Goal: Information Seeking & Learning: Learn about a topic

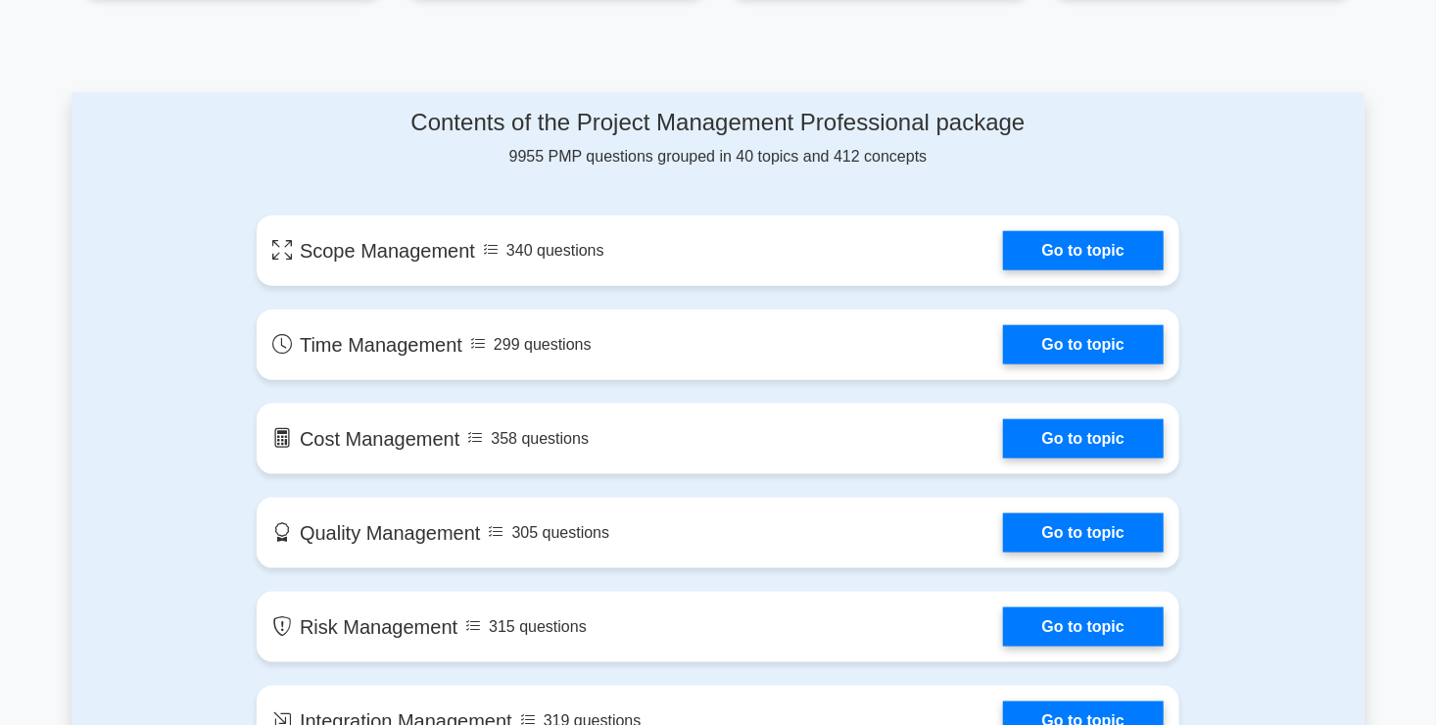
scroll to position [929, 0]
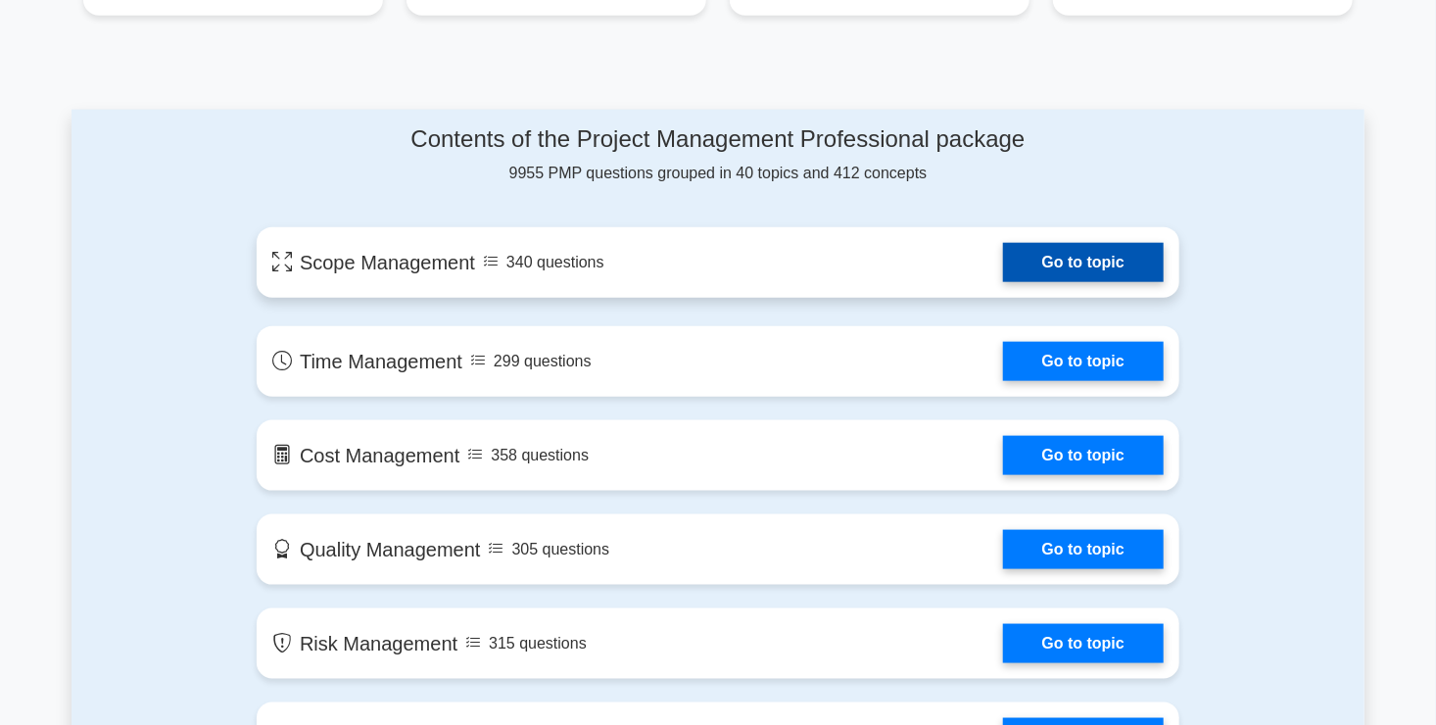
click at [1053, 265] on link "Go to topic" at bounding box center [1083, 262] width 161 height 39
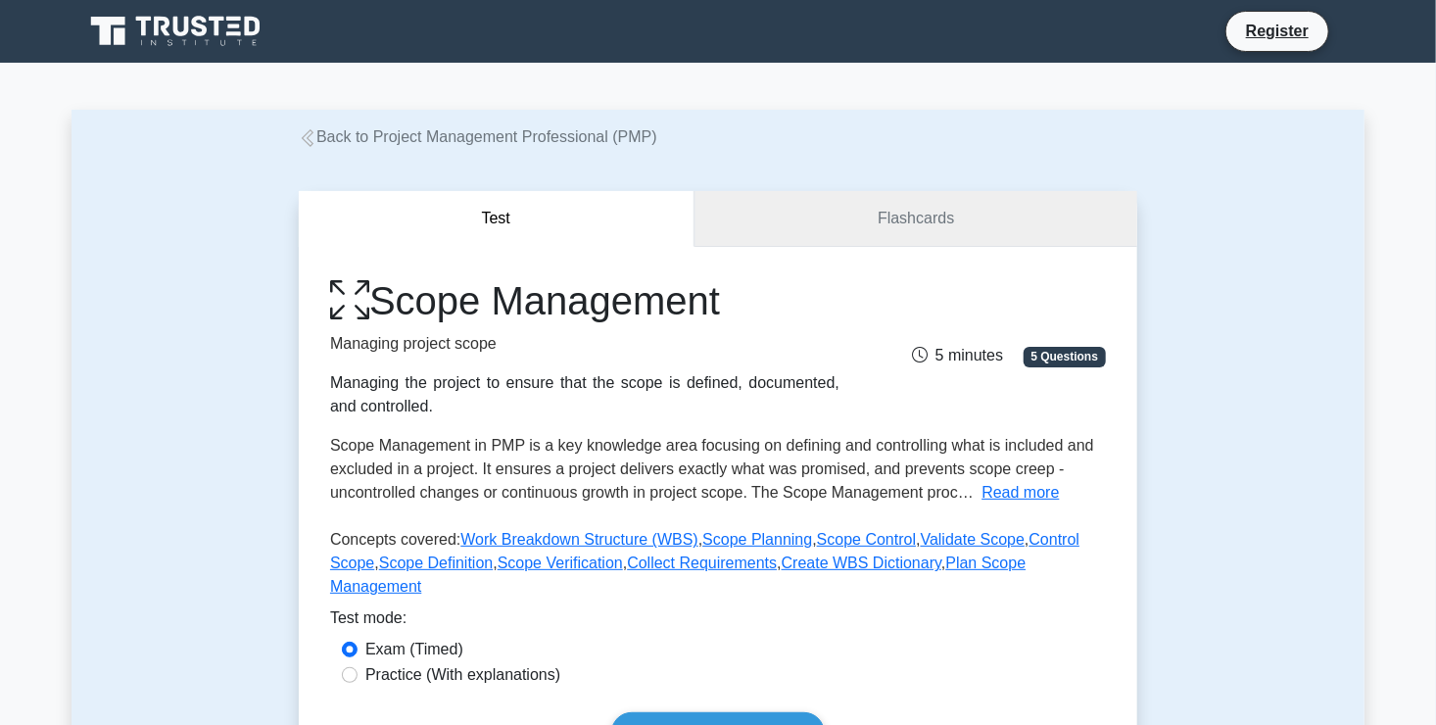
click at [884, 229] on link "Flashcards" at bounding box center [915, 219] width 443 height 56
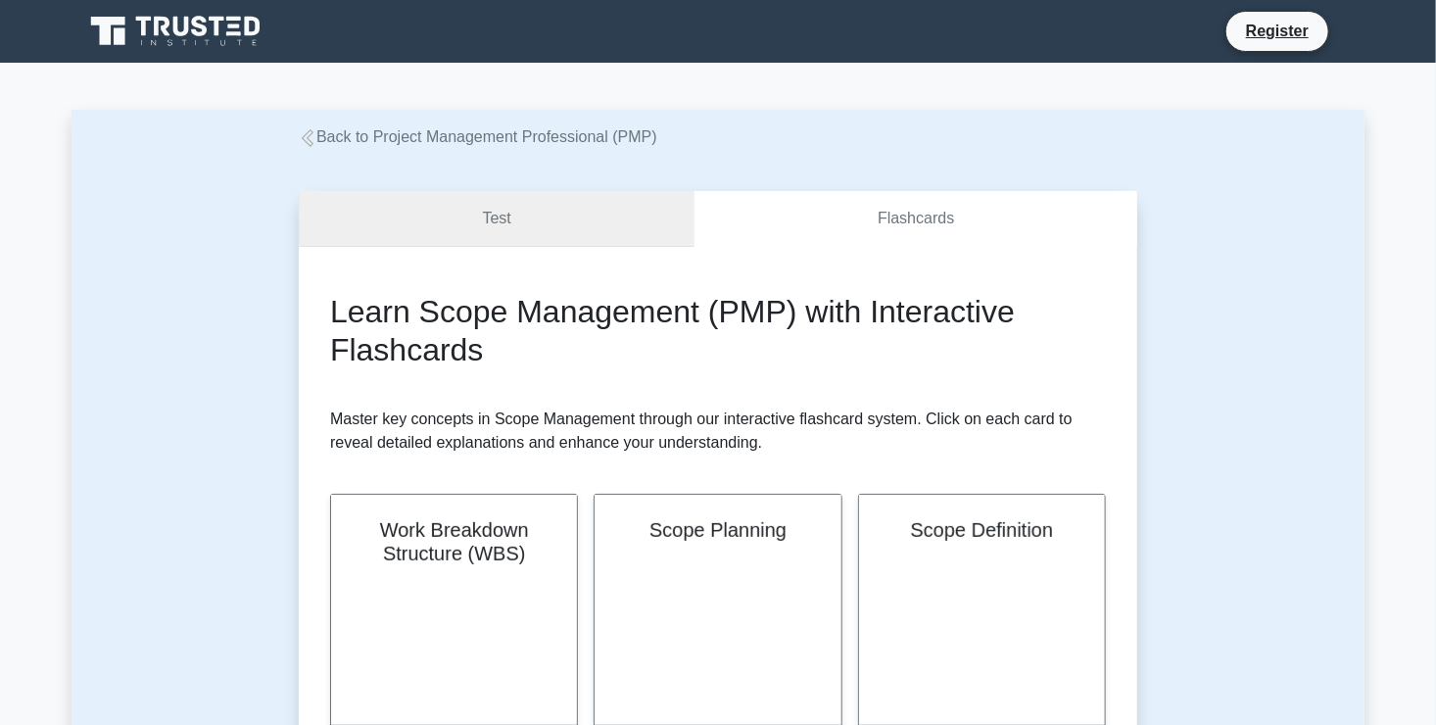
click at [550, 221] on link "Test" at bounding box center [497, 219] width 396 height 56
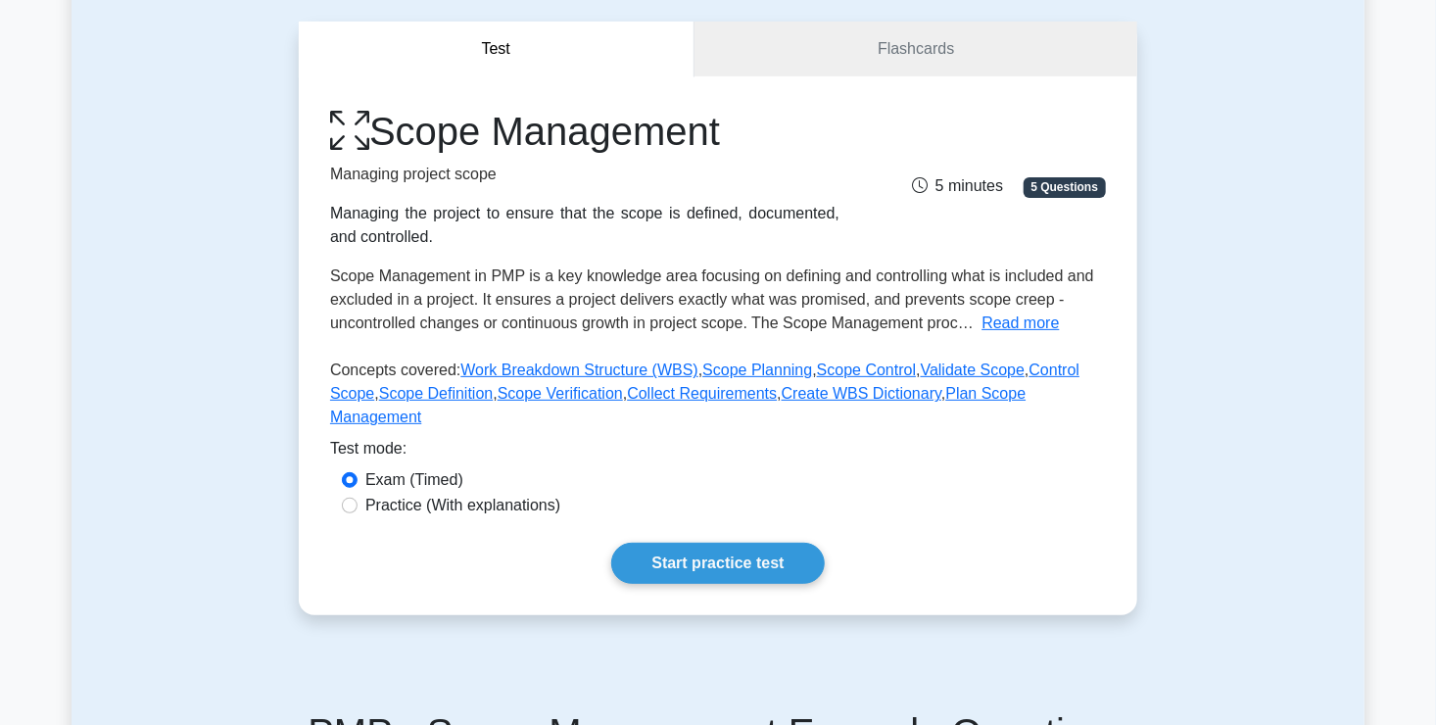
scroll to position [182, 0]
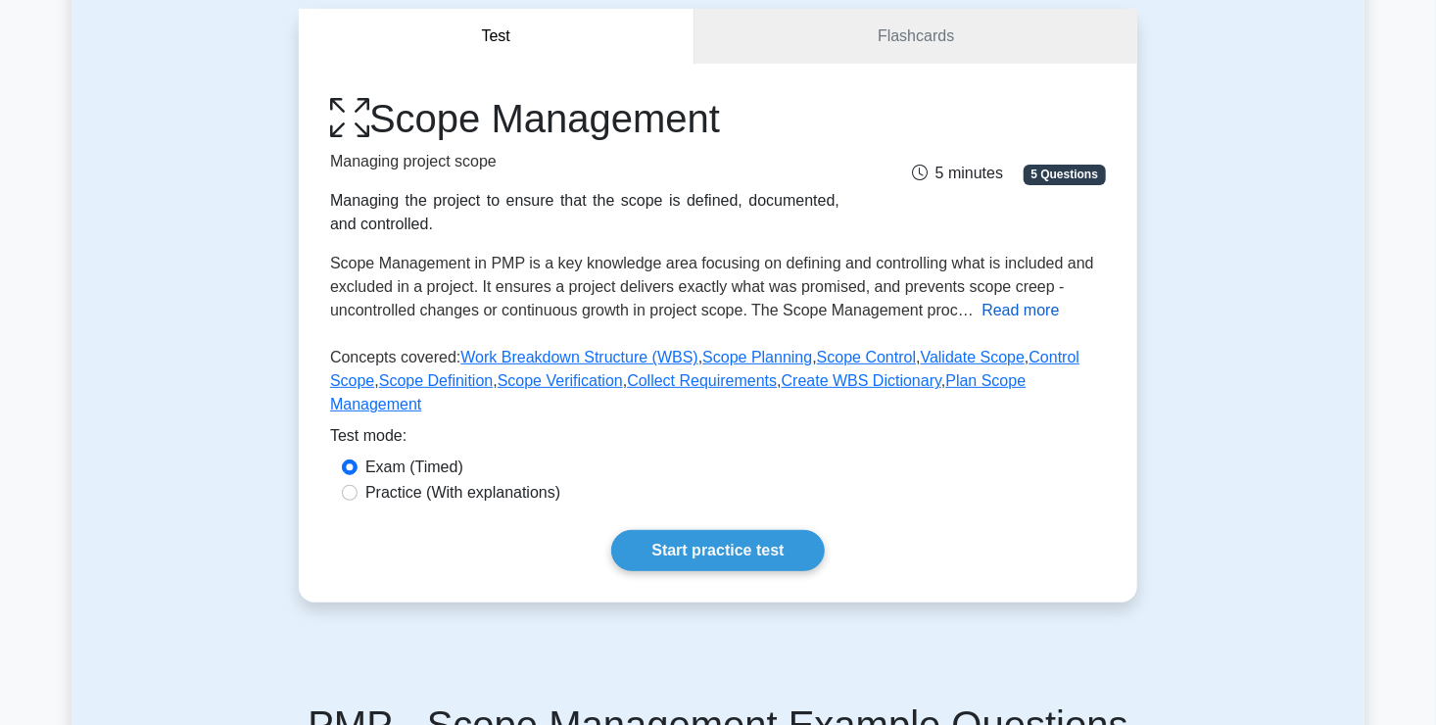
click at [1045, 315] on button "Read more" at bounding box center [1019, 311] width 77 height 24
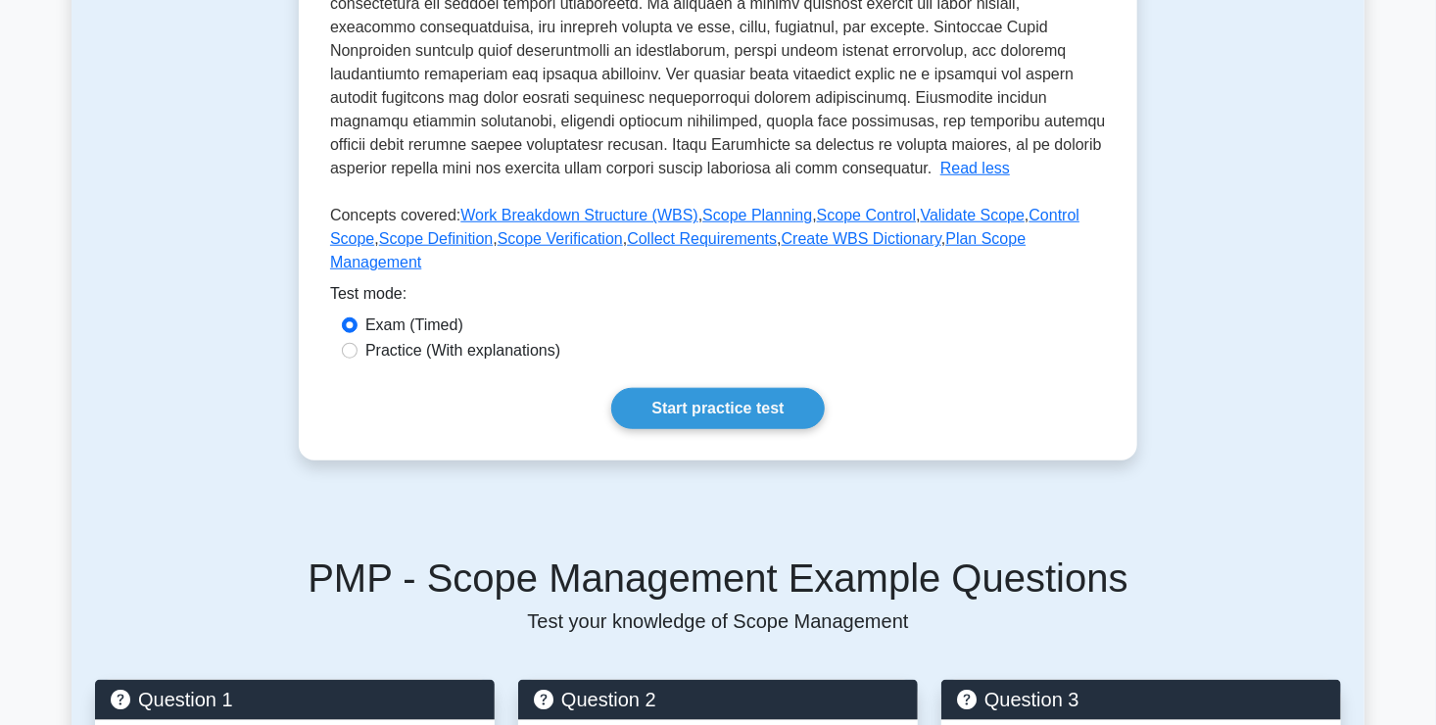
scroll to position [691, 0]
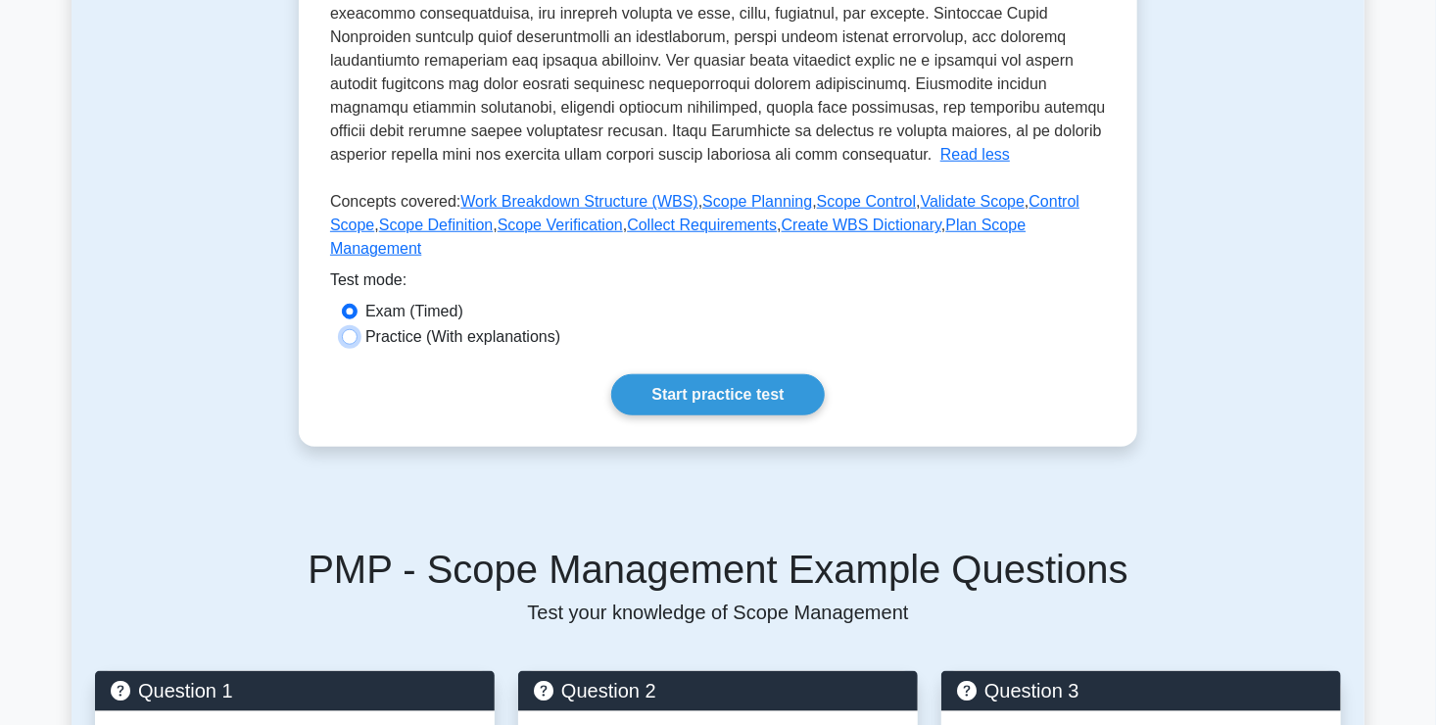
click at [354, 329] on input "Practice (With explanations)" at bounding box center [350, 337] width 16 height 16
radio input "true"
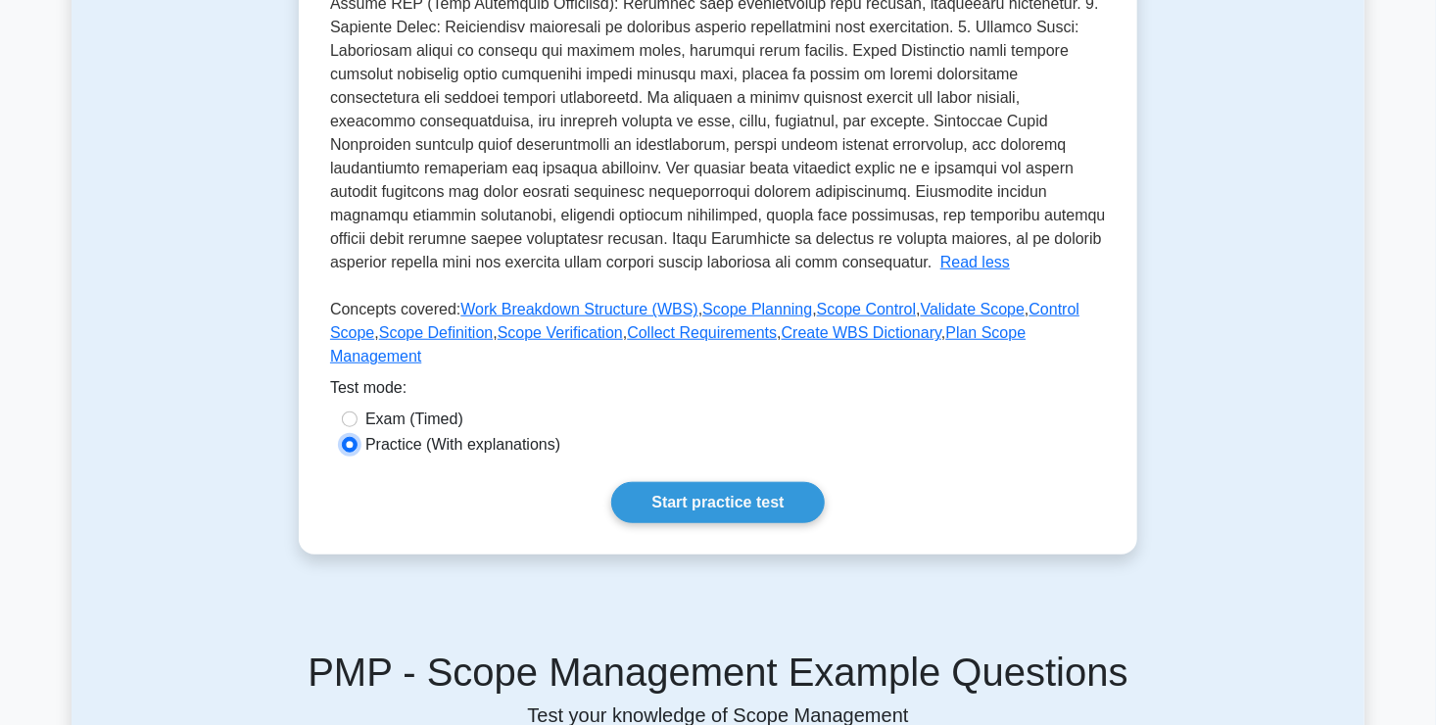
scroll to position [585, 0]
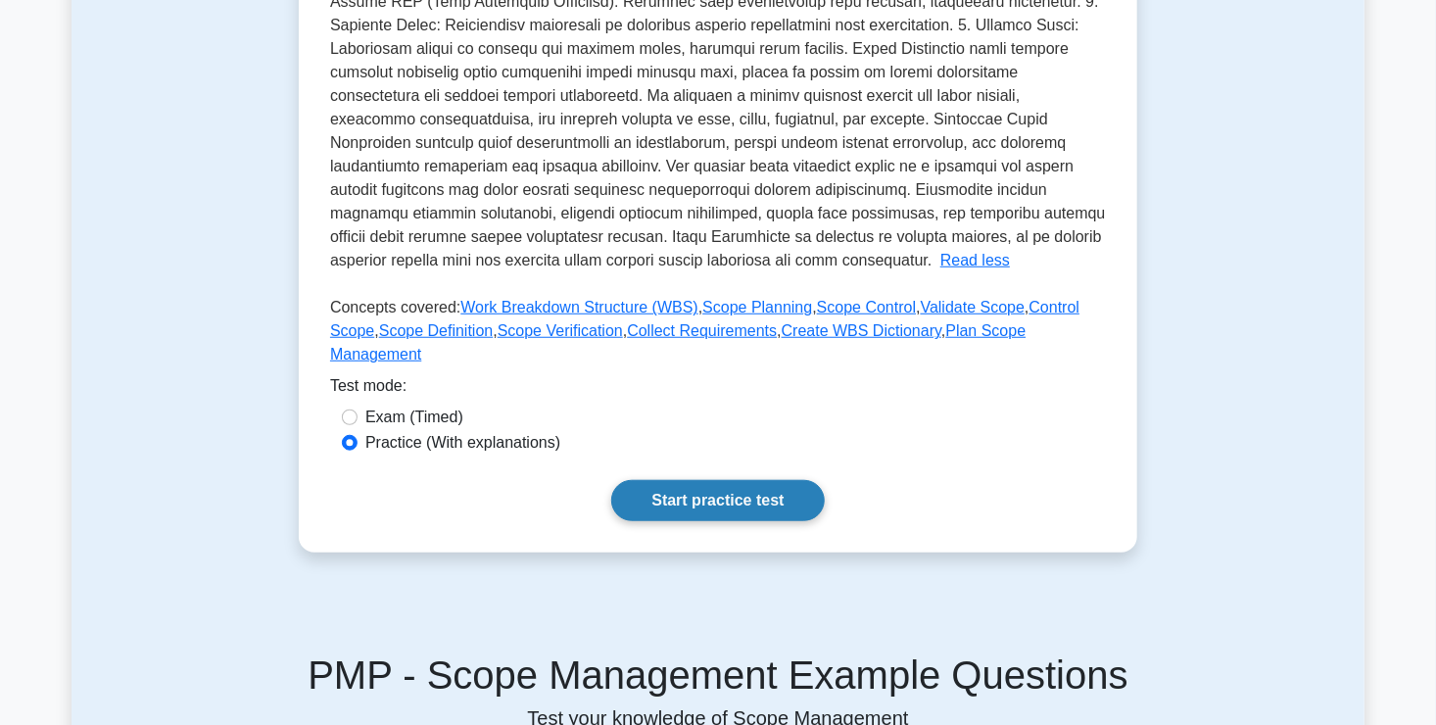
click at [691, 483] on link "Start practice test" at bounding box center [717, 500] width 213 height 41
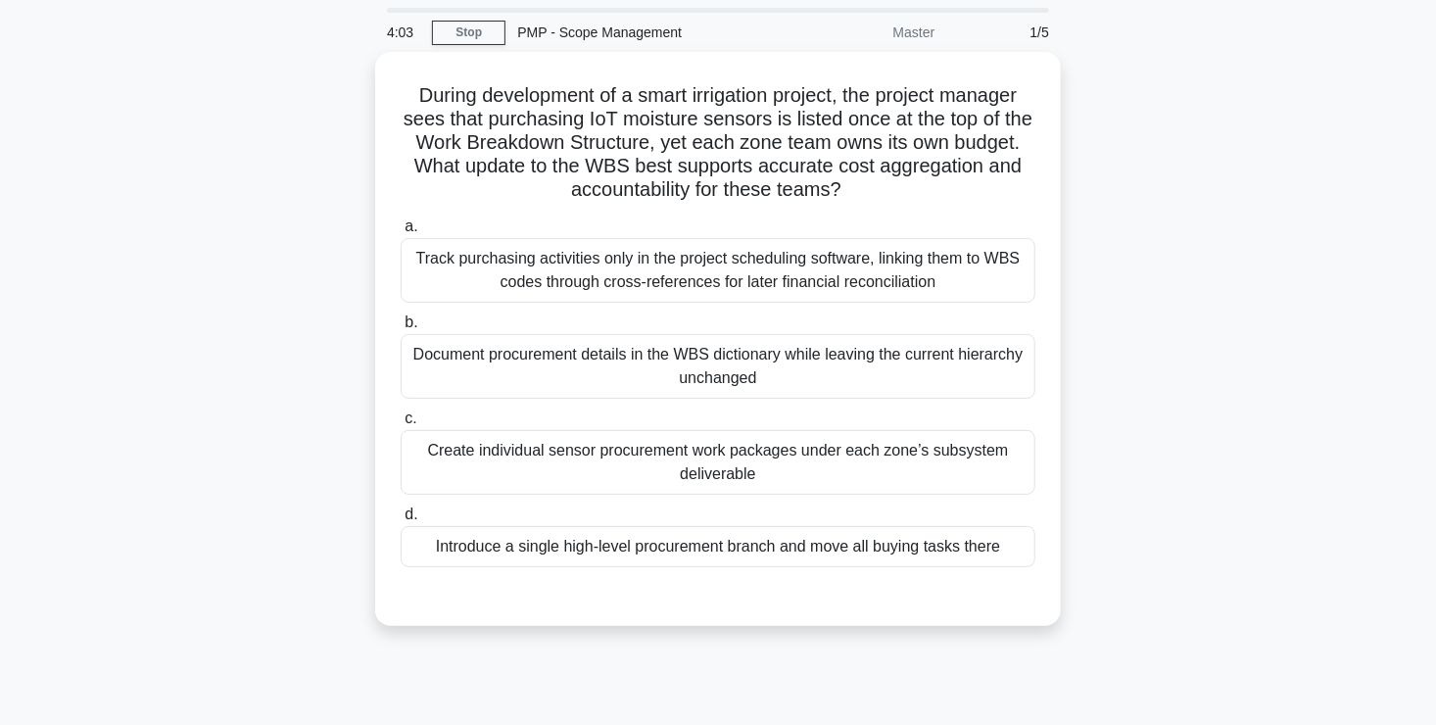
scroll to position [59, 0]
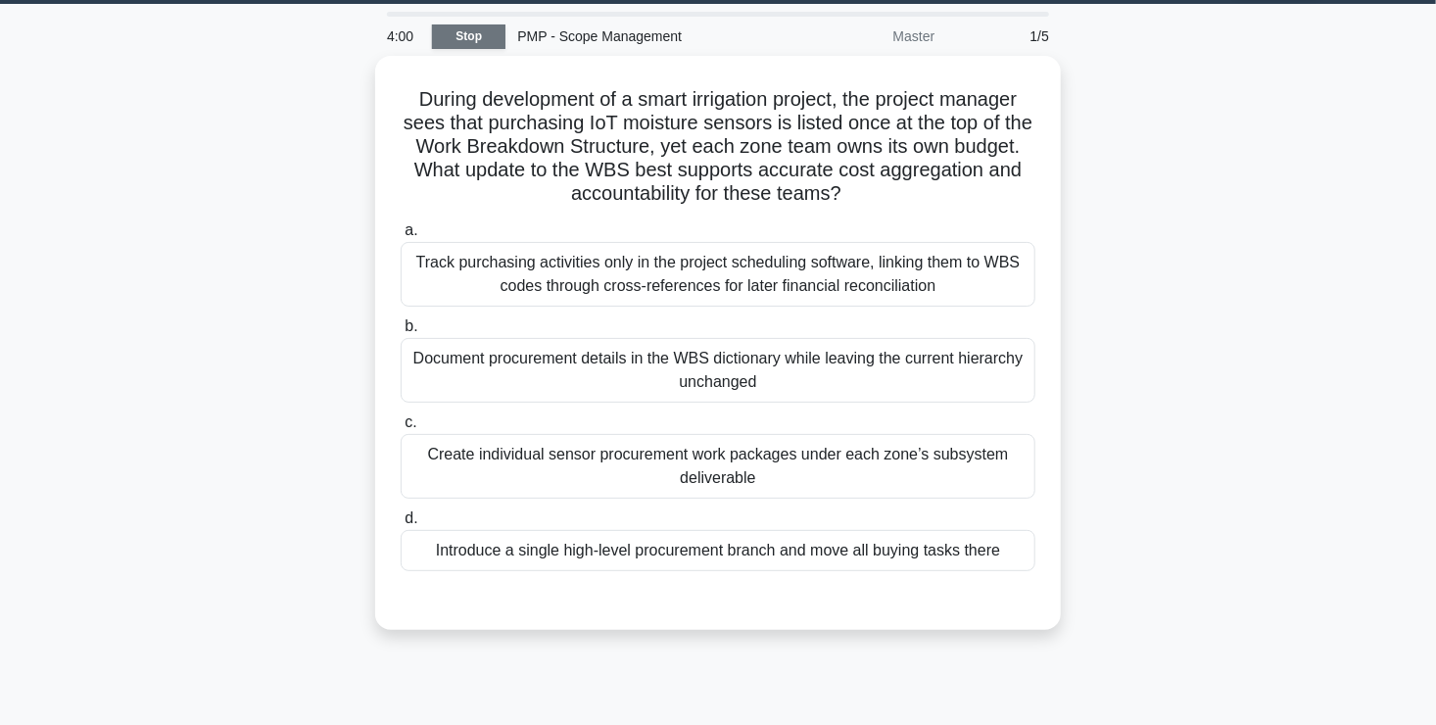
click at [469, 32] on link "Stop" at bounding box center [468, 36] width 73 height 24
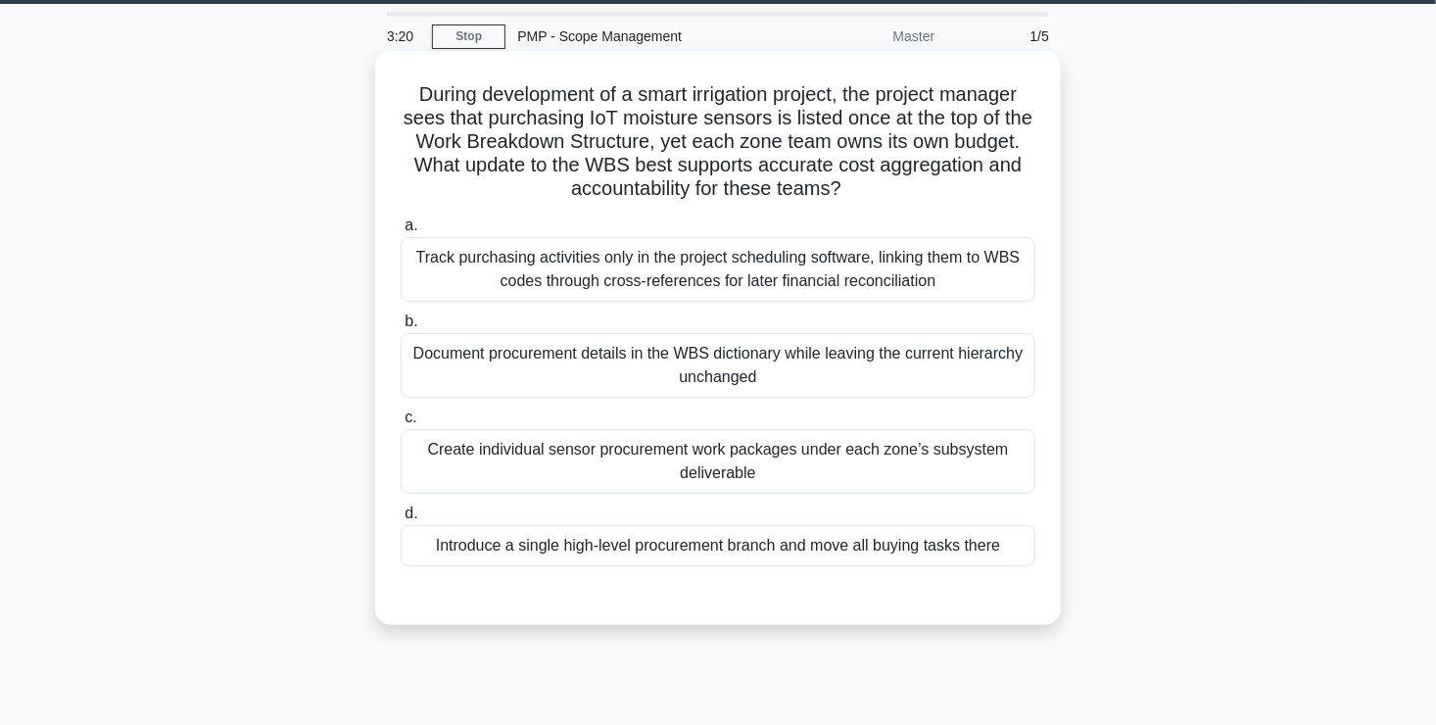
click at [635, 279] on div "Track purchasing activities only in the project scheduling software, linking th…" at bounding box center [718, 269] width 635 height 65
click at [401, 232] on input "a. Track purchasing activities only in the project scheduling software, linking…" at bounding box center [401, 225] width 0 height 13
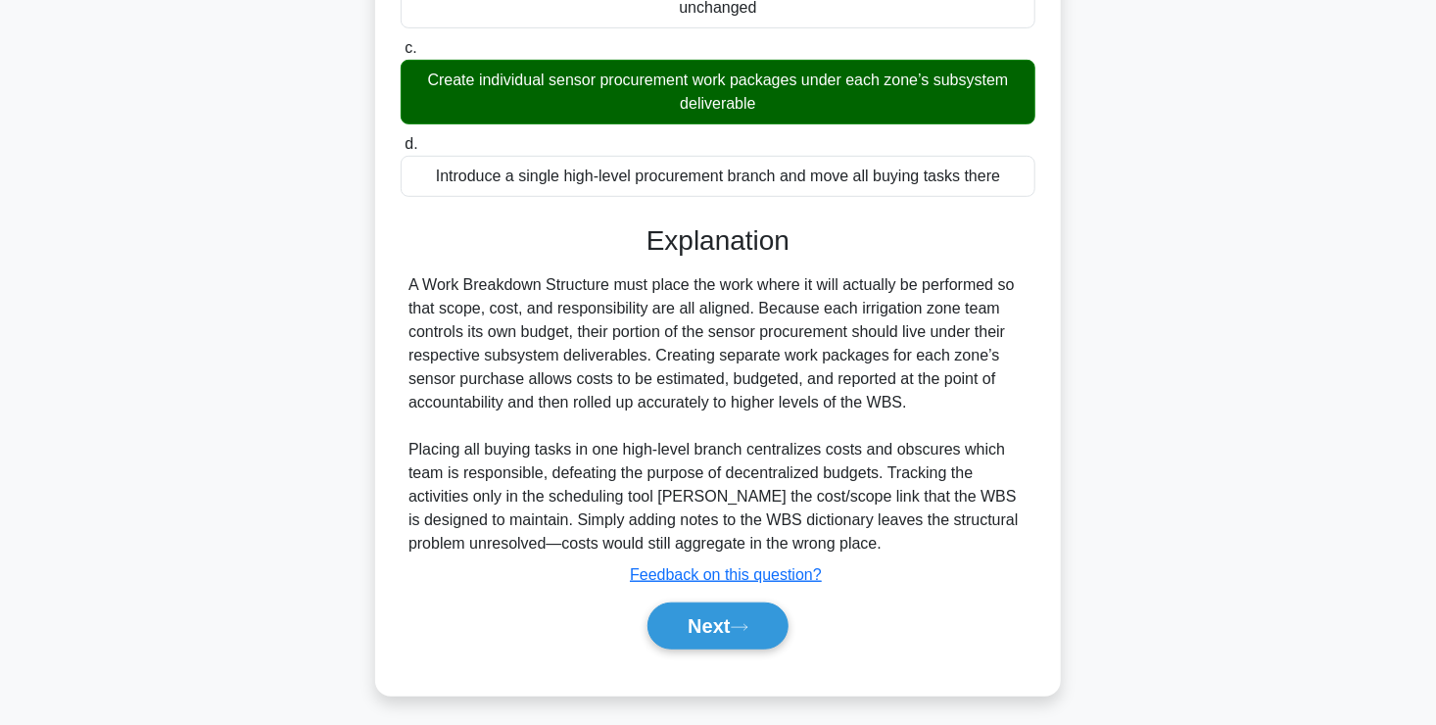
scroll to position [436, 0]
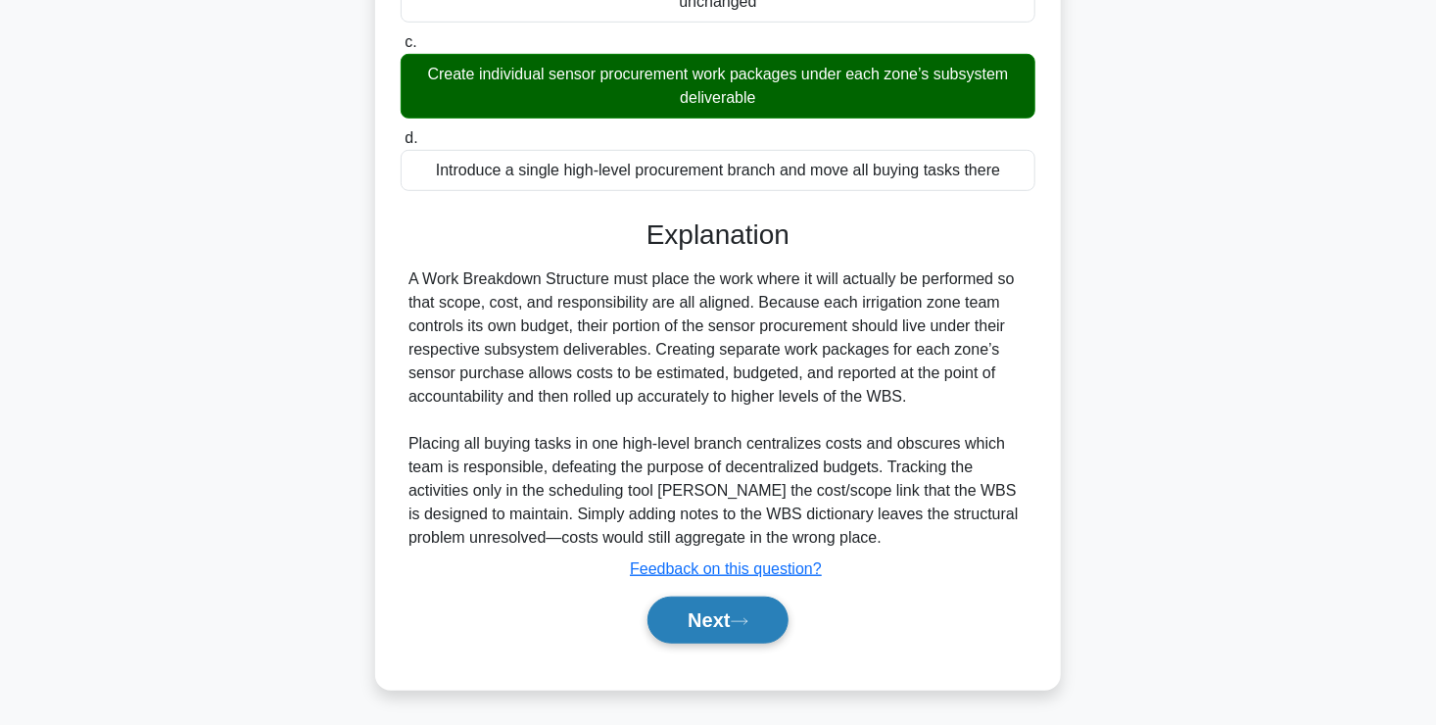
click at [728, 635] on button "Next" at bounding box center [717, 619] width 140 height 47
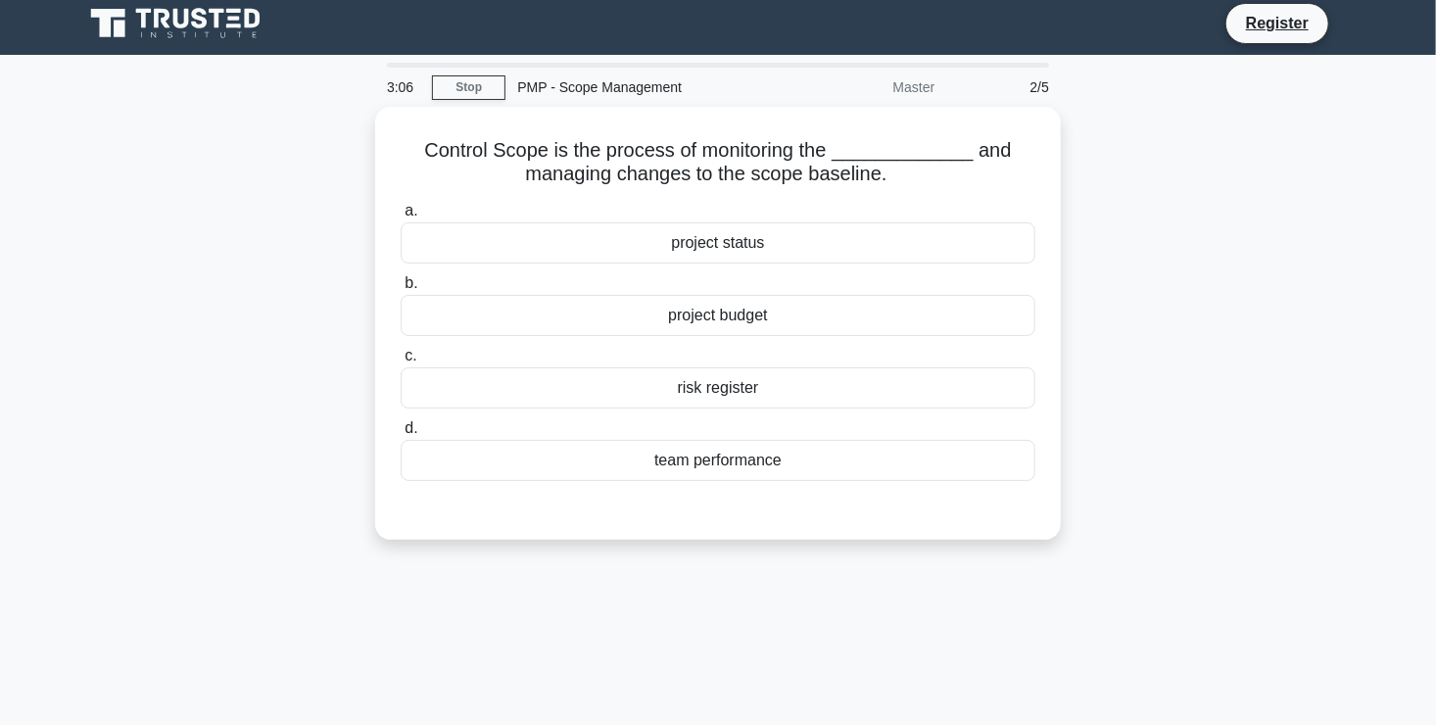
scroll to position [0, 0]
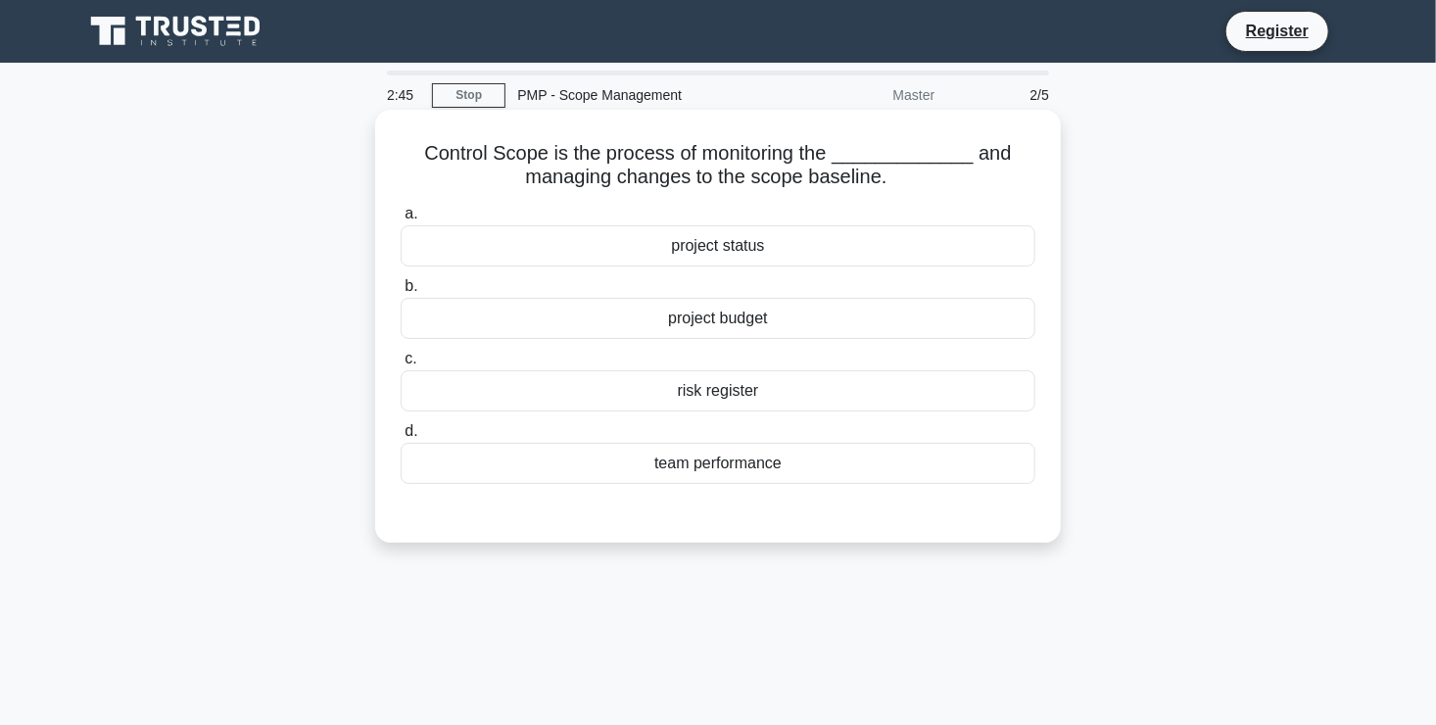
click at [887, 239] on div "project status" at bounding box center [718, 245] width 635 height 41
click at [401, 220] on input "a. project status" at bounding box center [401, 214] width 0 height 13
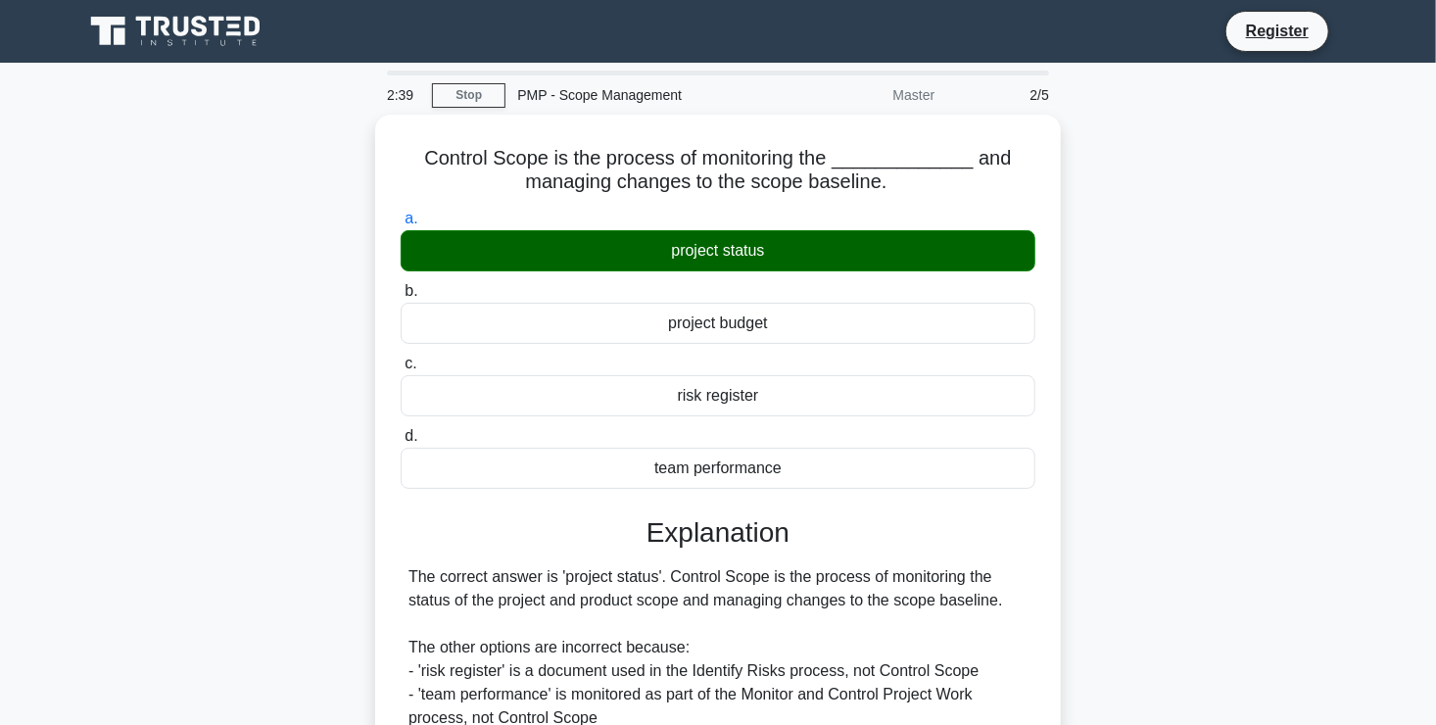
scroll to position [333, 0]
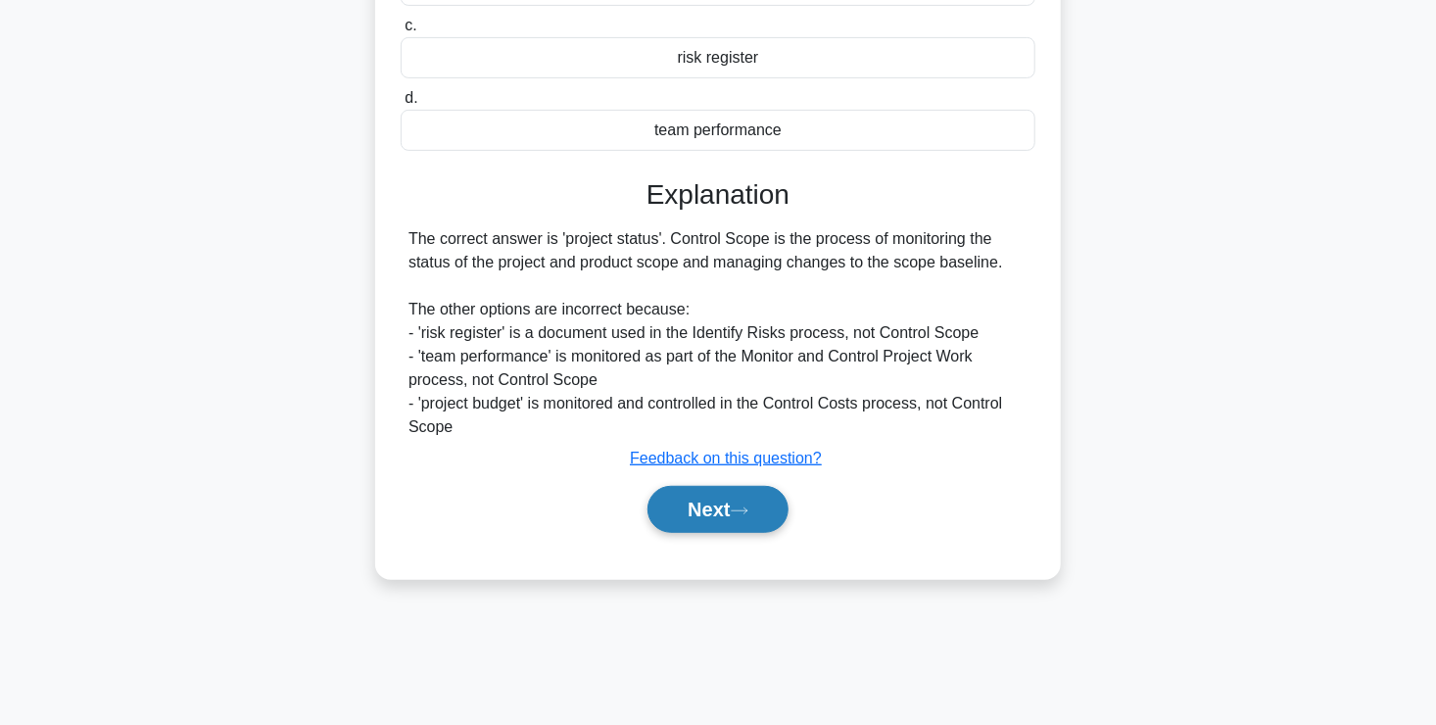
click at [745, 511] on icon at bounding box center [740, 510] width 18 height 11
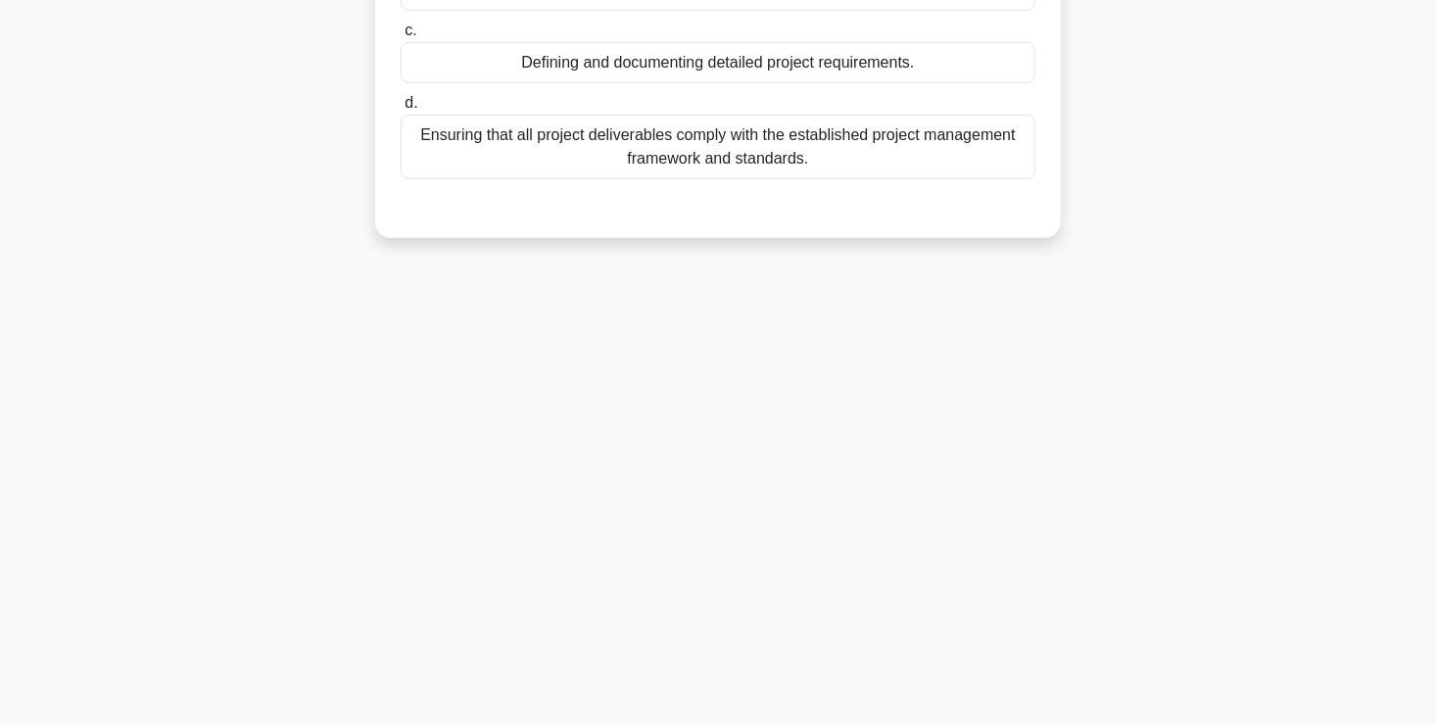
scroll to position [0, 0]
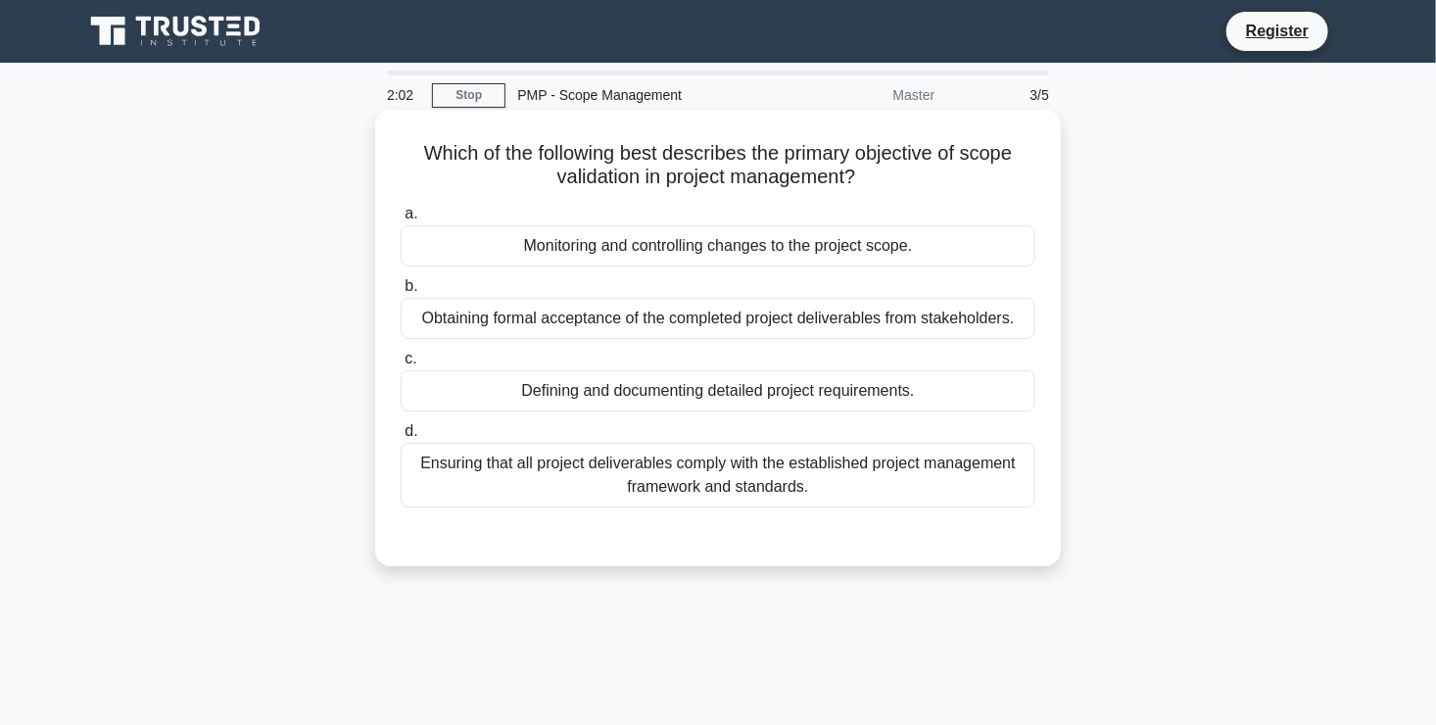
click at [761, 494] on div "Ensuring that all project deliverables comply with the established project mana…" at bounding box center [718, 475] width 635 height 65
click at [401, 438] on input "d. Ensuring that all project deliverables comply with the established project m…" at bounding box center [401, 431] width 0 height 13
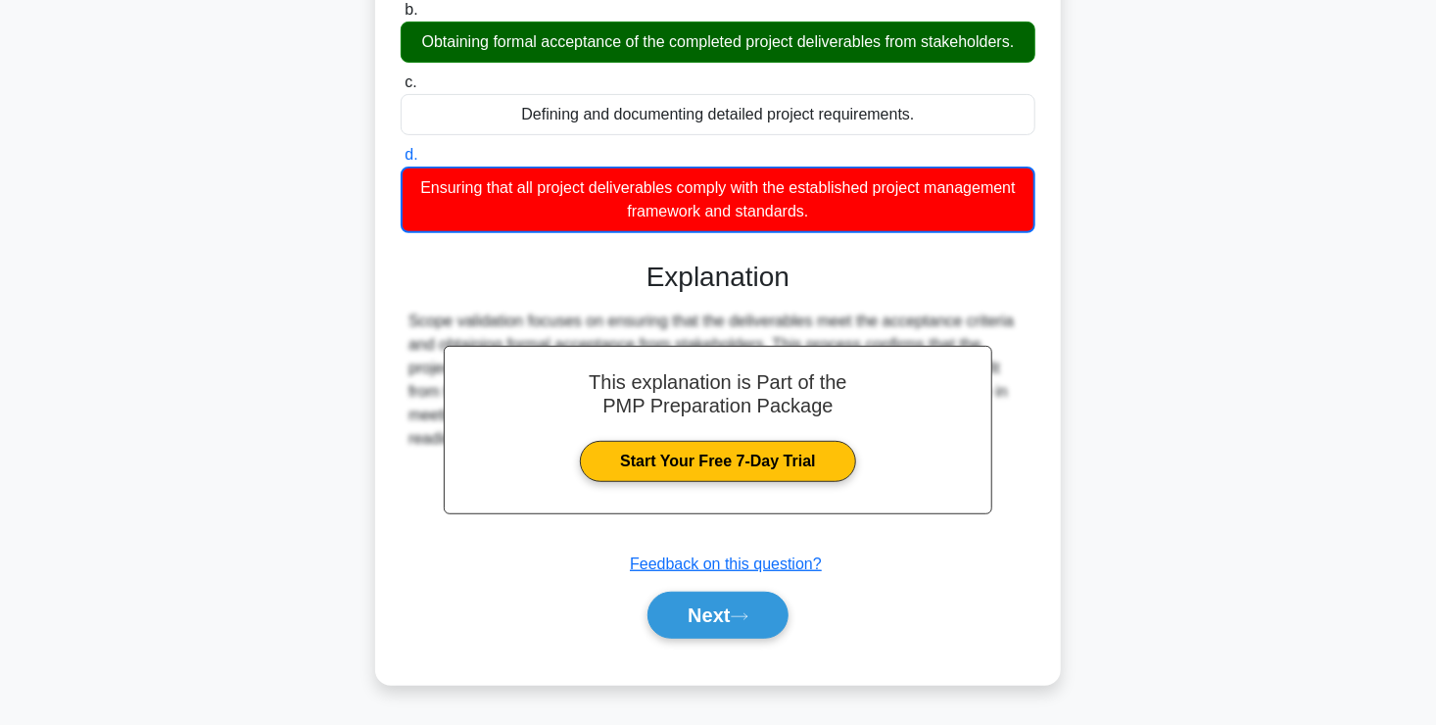
scroll to position [282, 0]
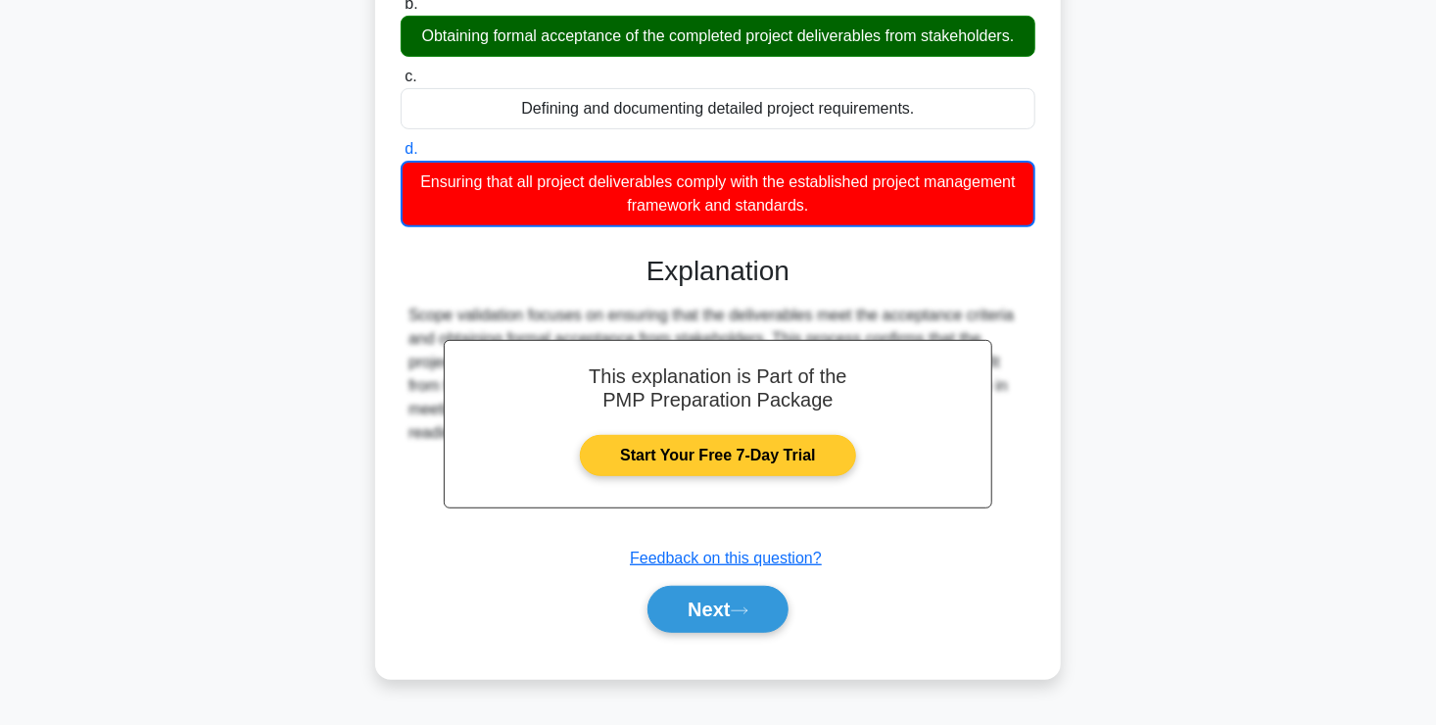
click at [702, 463] on link "Start Your Free 7-Day Trial" at bounding box center [717, 455] width 275 height 41
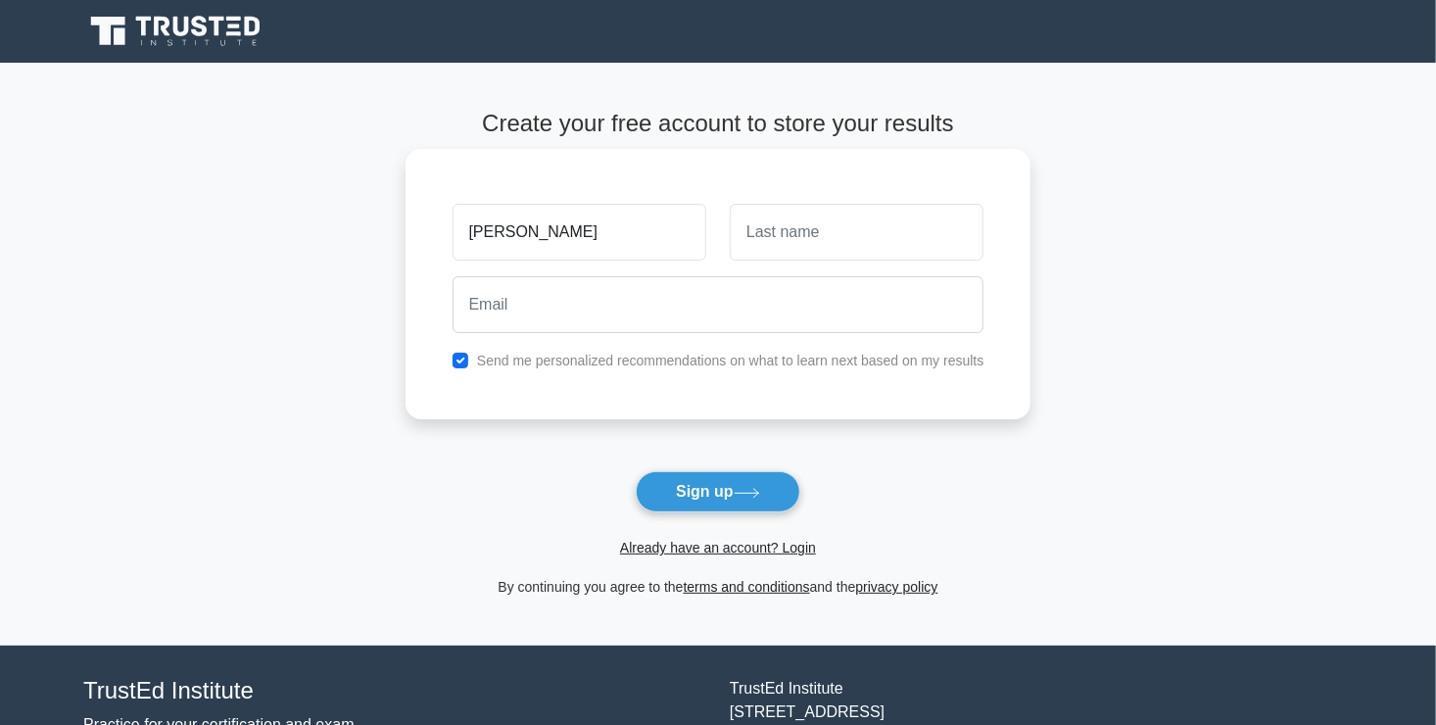
type input "[PERSON_NAME]"
click at [761, 227] on input "text" at bounding box center [857, 232] width 254 height 57
type input "kasesha"
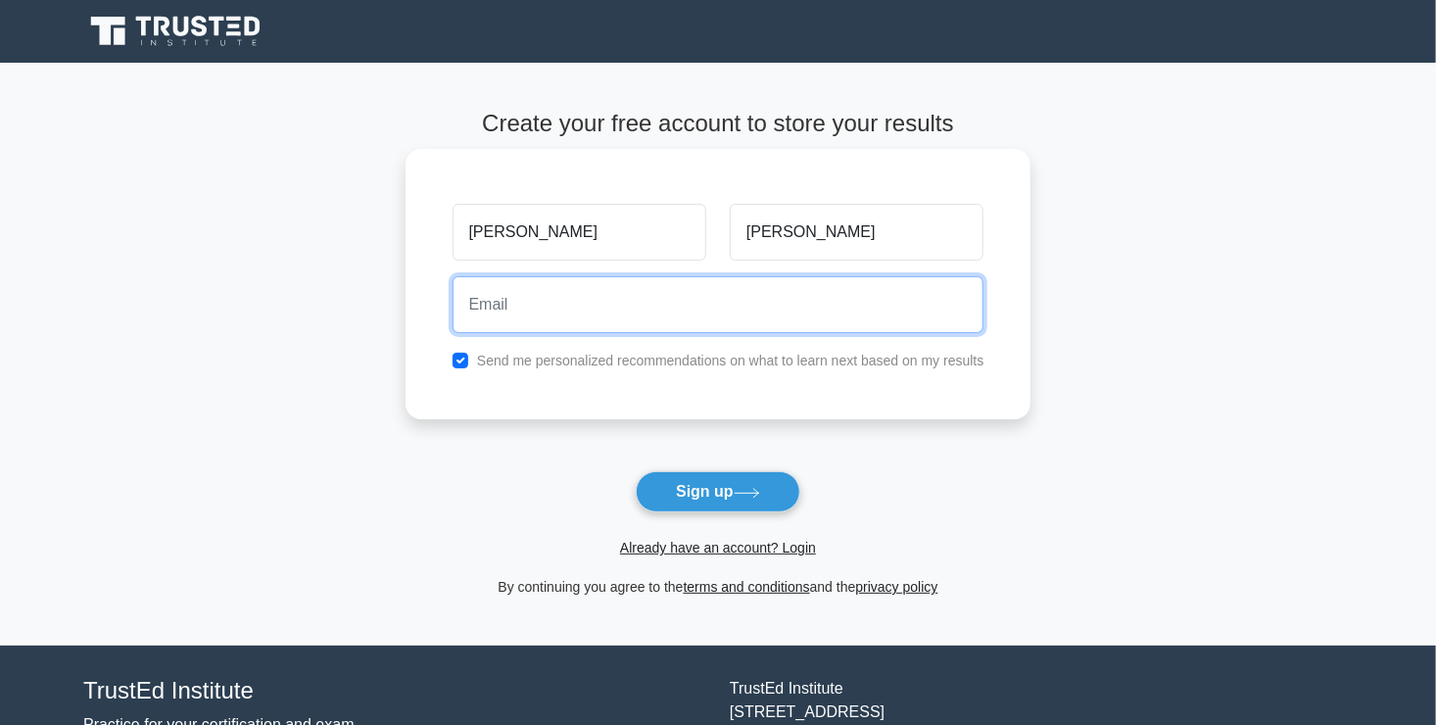
click at [676, 315] on input "email" at bounding box center [718, 304] width 532 height 57
type input "peterkasesha@gmail.com"
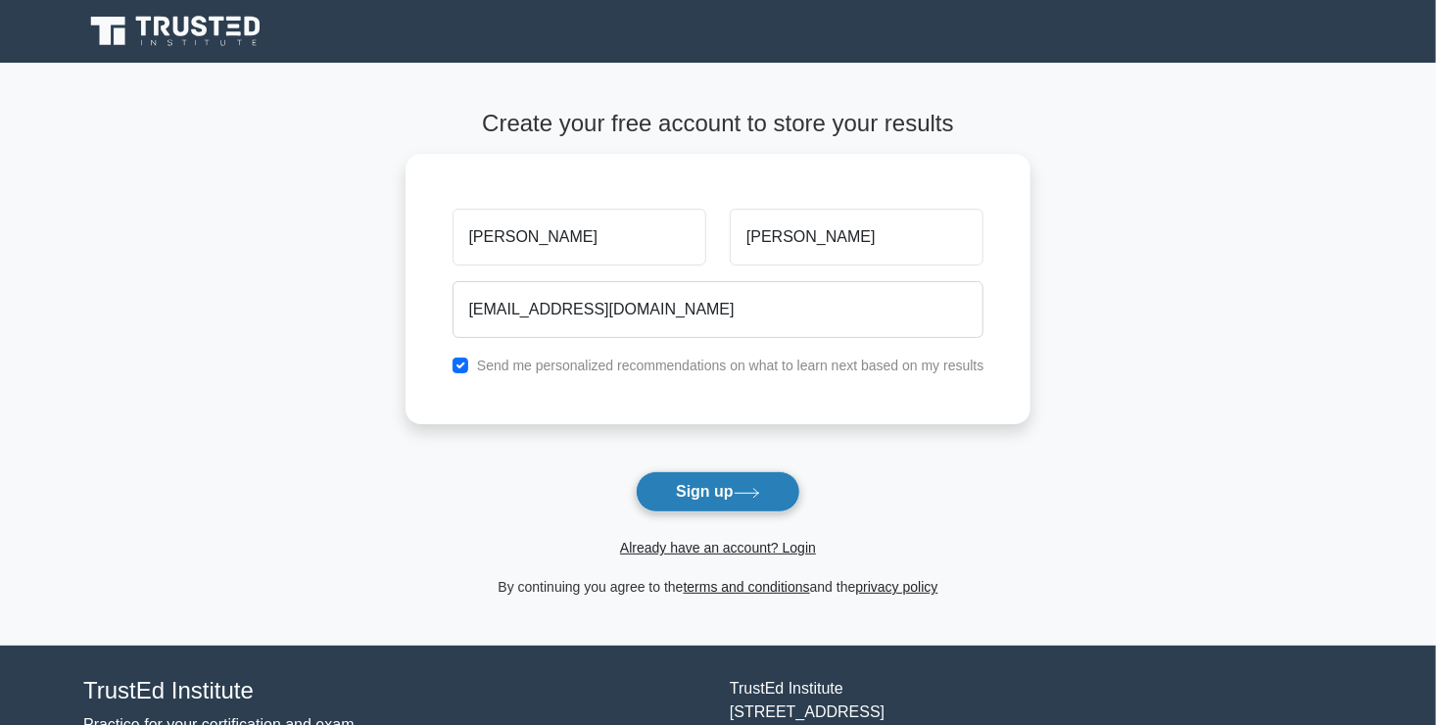
click at [731, 491] on button "Sign up" at bounding box center [718, 491] width 165 height 41
